Goal: Information Seeking & Learning: Understand process/instructions

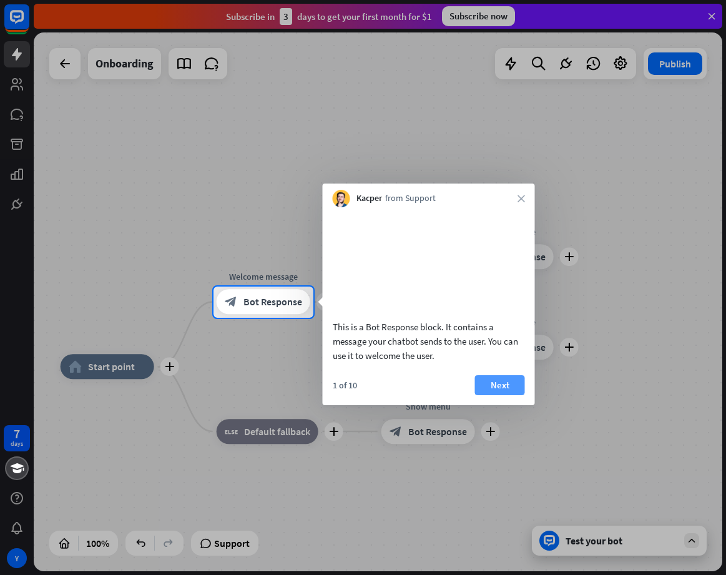
click at [509, 395] on button "Next" at bounding box center [500, 385] width 50 height 20
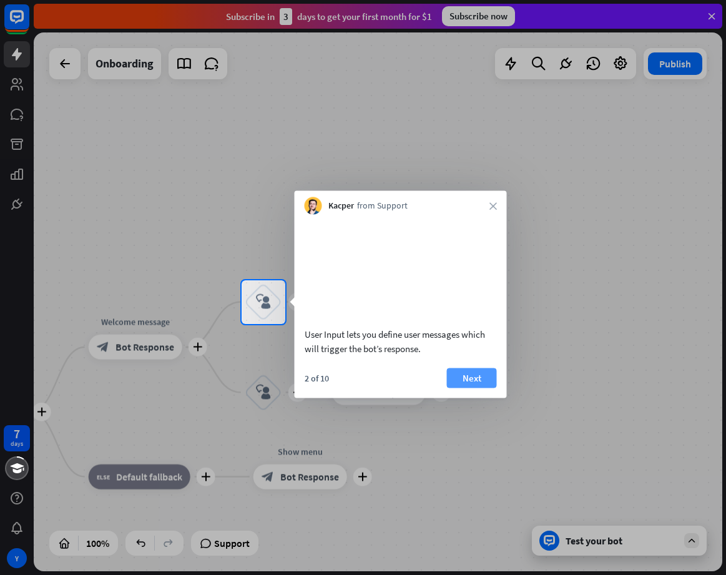
click at [476, 387] on button "Next" at bounding box center [472, 377] width 50 height 20
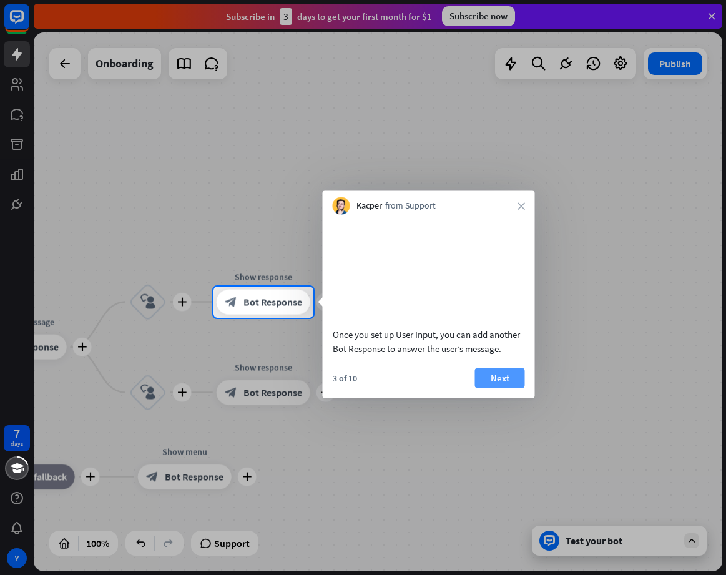
click at [505, 387] on button "Next" at bounding box center [500, 377] width 50 height 20
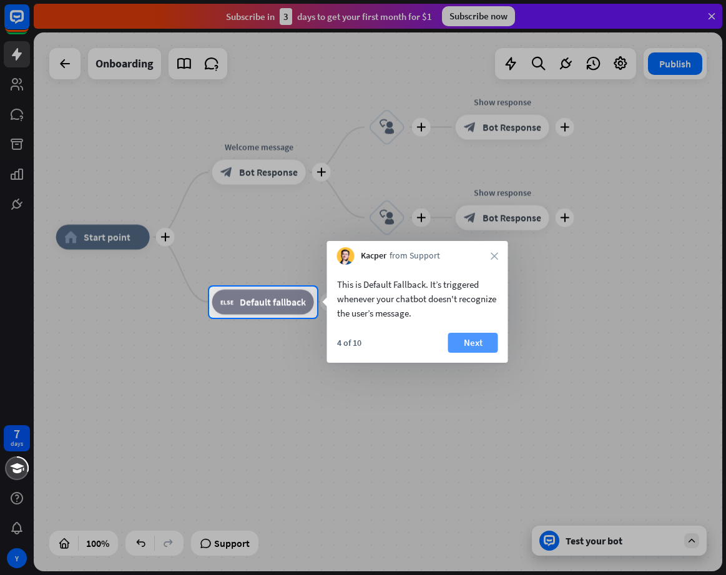
click at [473, 342] on button "Next" at bounding box center [473, 343] width 50 height 20
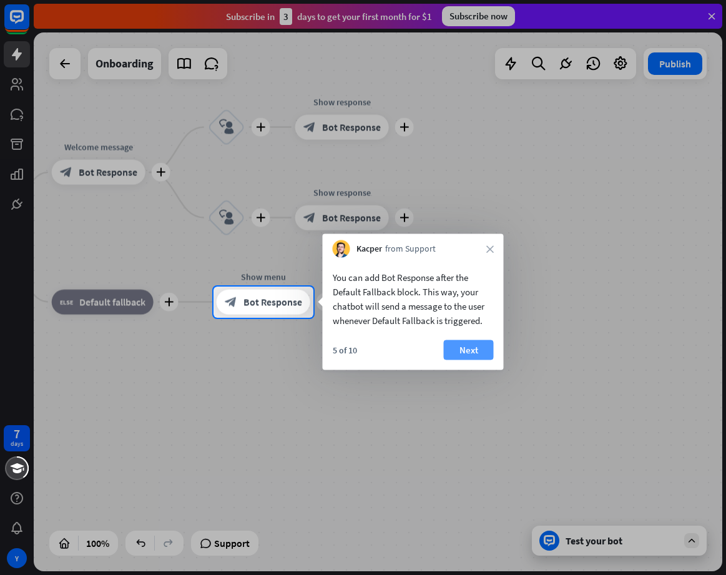
click at [473, 350] on button "Next" at bounding box center [469, 350] width 50 height 20
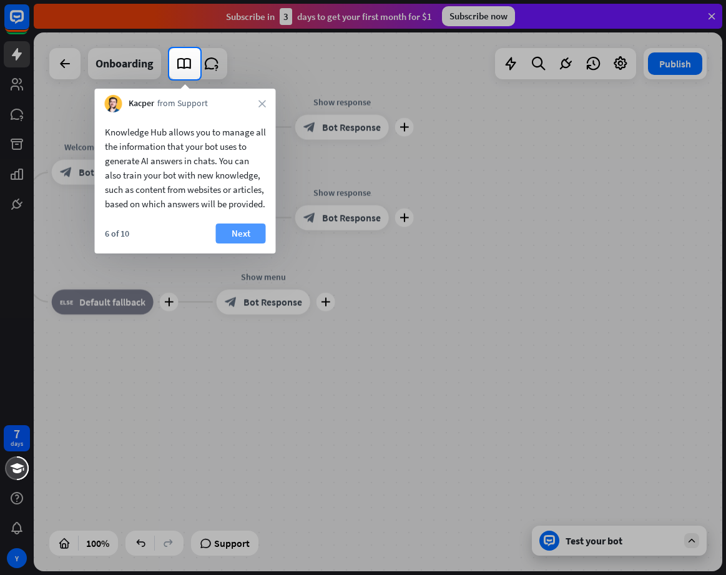
click at [245, 243] on button "Next" at bounding box center [241, 233] width 50 height 20
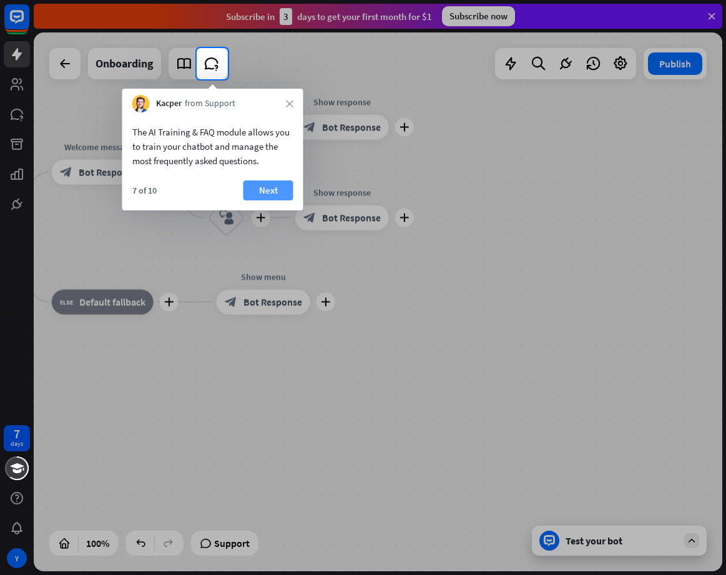
click at [260, 190] on button "Next" at bounding box center [268, 190] width 50 height 20
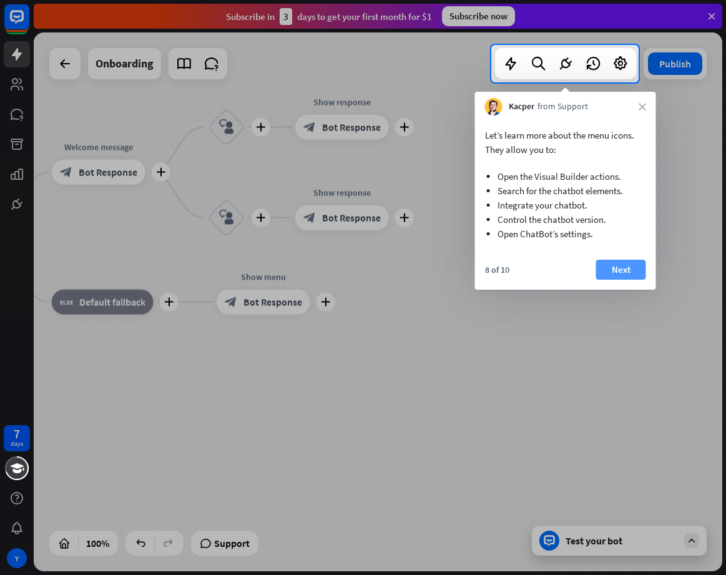
click at [633, 268] on button "Next" at bounding box center [621, 270] width 50 height 20
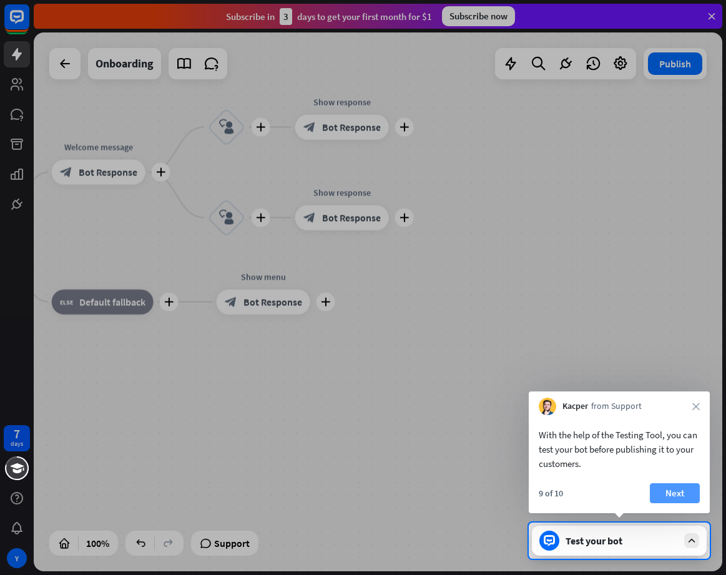
click at [684, 494] on button "Next" at bounding box center [674, 493] width 50 height 20
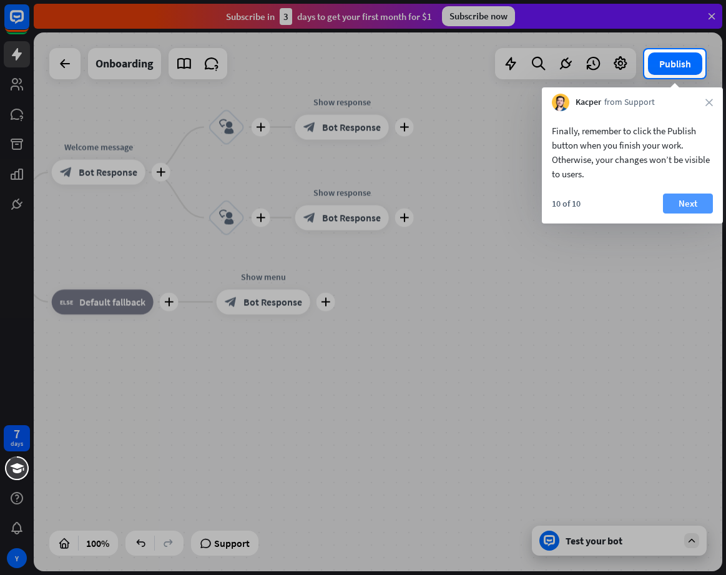
click at [684, 205] on button "Next" at bounding box center [688, 203] width 50 height 20
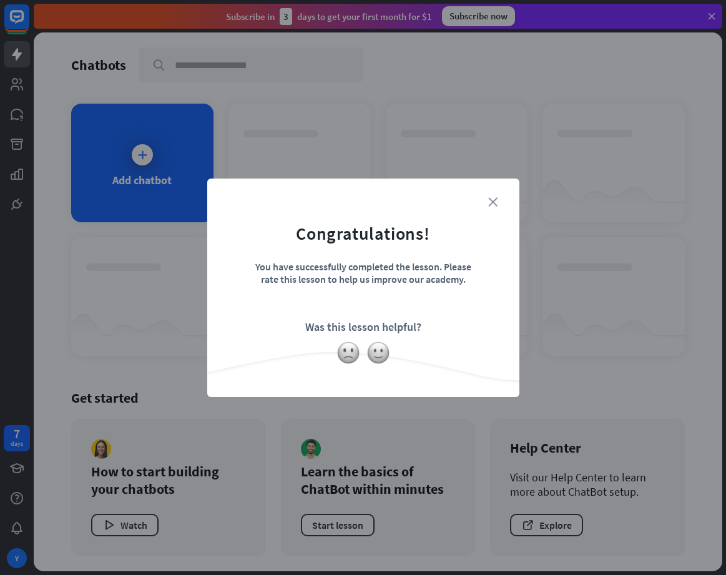
click at [493, 197] on icon "close" at bounding box center [492, 201] width 9 height 9
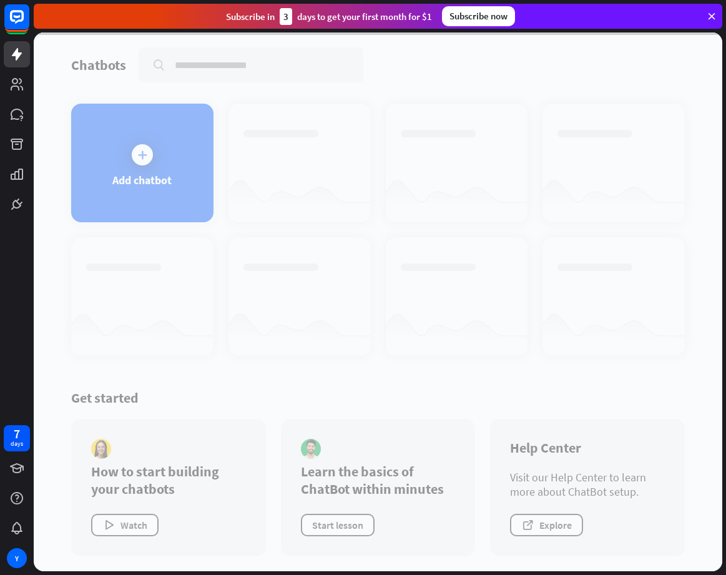
click at [166, 290] on div at bounding box center [378, 301] width 688 height 538
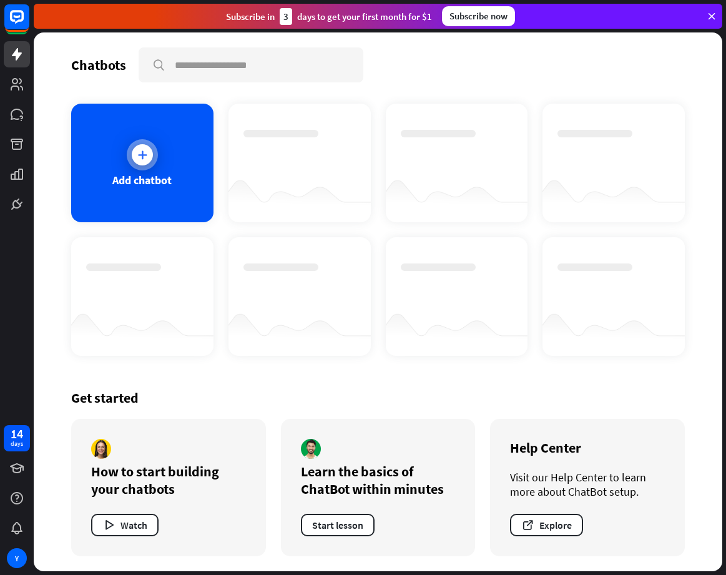
click at [143, 153] on icon at bounding box center [142, 154] width 12 height 12
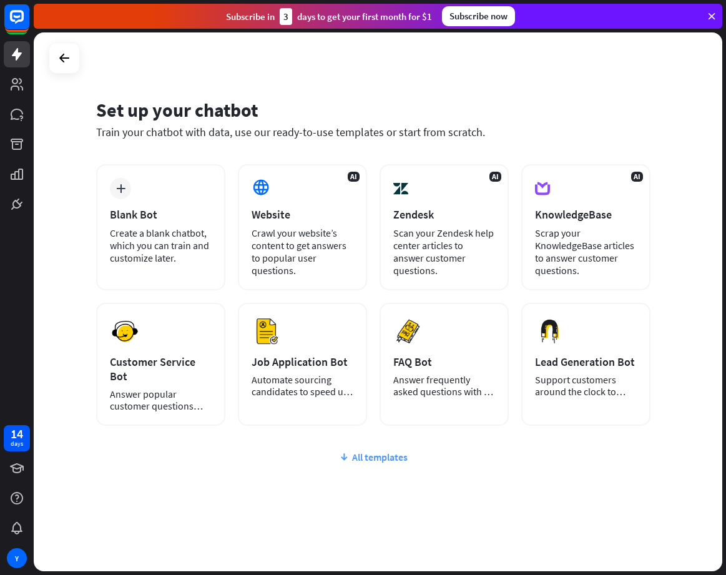
click at [369, 450] on div "All templates" at bounding box center [373, 456] width 554 height 12
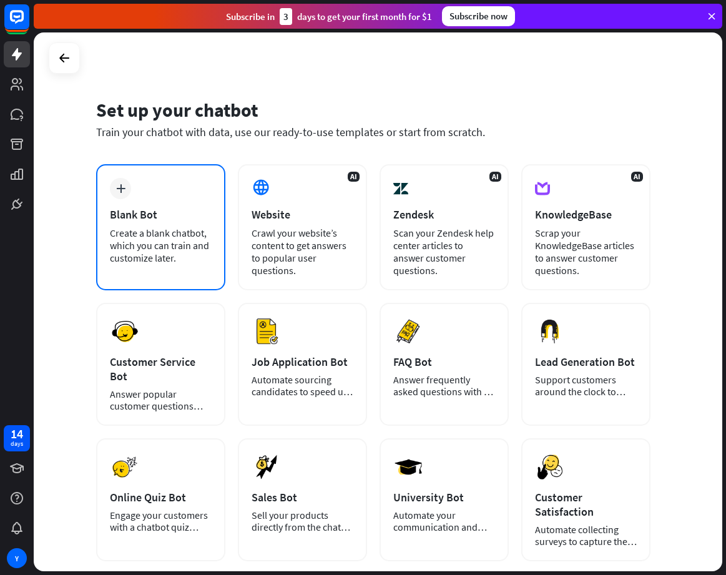
click at [178, 243] on div "Create a blank chatbot, which you can train and customize later." at bounding box center [161, 244] width 102 height 37
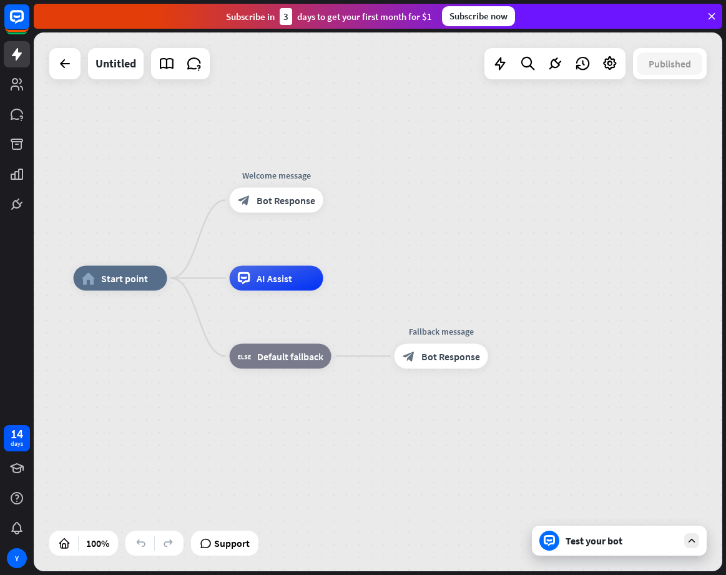
drag, startPoint x: 231, startPoint y: 417, endPoint x: 134, endPoint y: 394, distance: 100.8
click at [134, 394] on div "home_2 Start point Welcome message block_bot_response Bot Response AI Assist bl…" at bounding box center [418, 547] width 688 height 538
click at [167, 152] on div "home_2 Start point Welcome message block_bot_response Bot Response AI Assist bl…" at bounding box center [378, 301] width 688 height 538
click at [17, 554] on div "Y" at bounding box center [17, 558] width 20 height 20
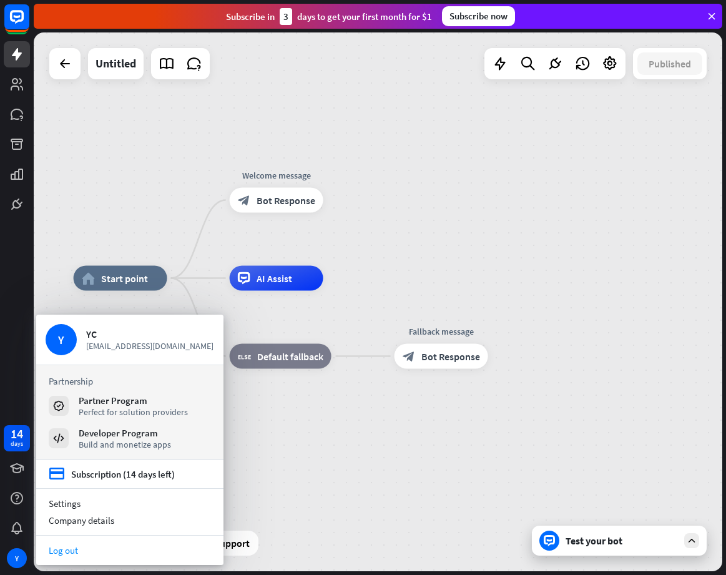
click at [78, 548] on link "Log out" at bounding box center [129, 550] width 187 height 17
